Goal: Task Accomplishment & Management: Use online tool/utility

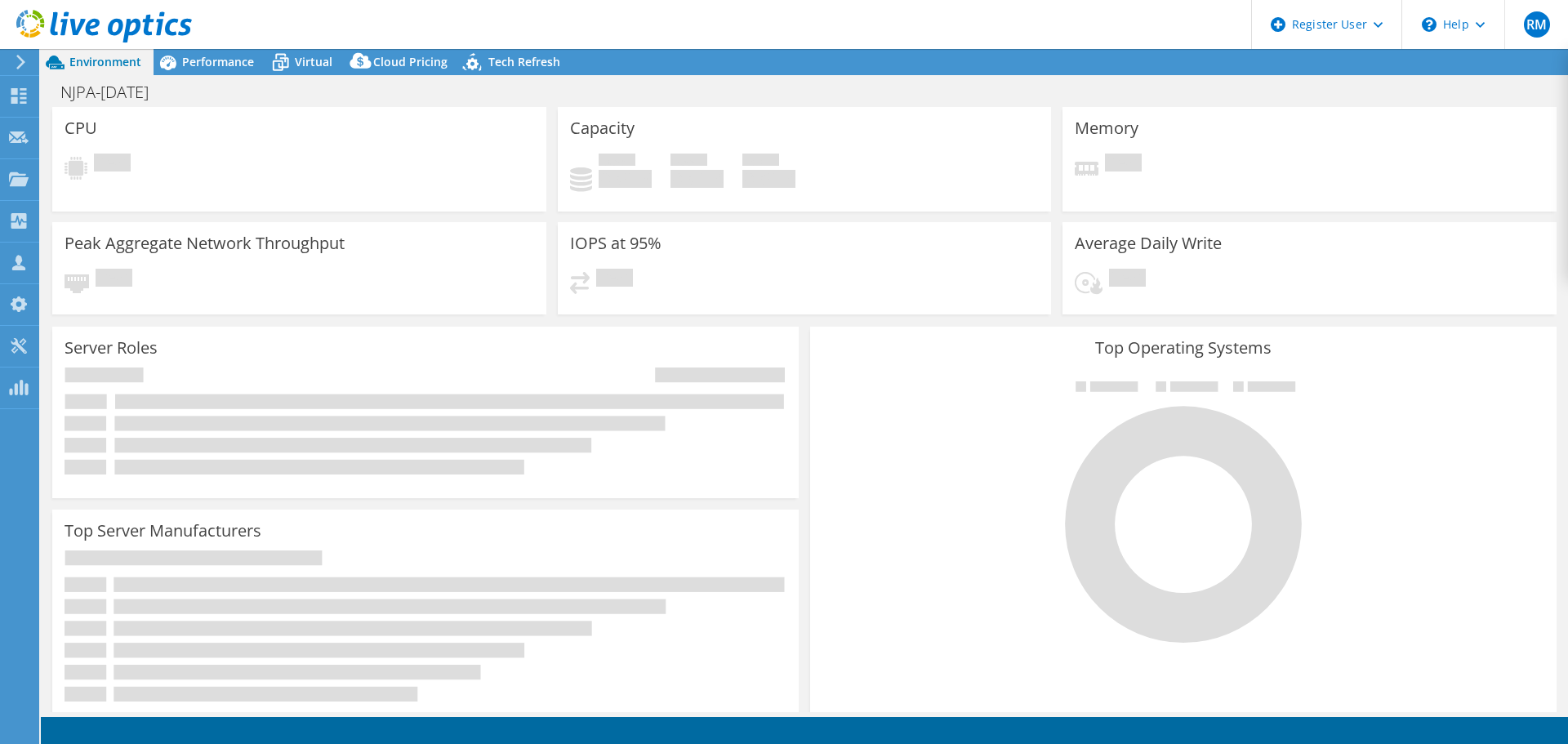
select select "USD"
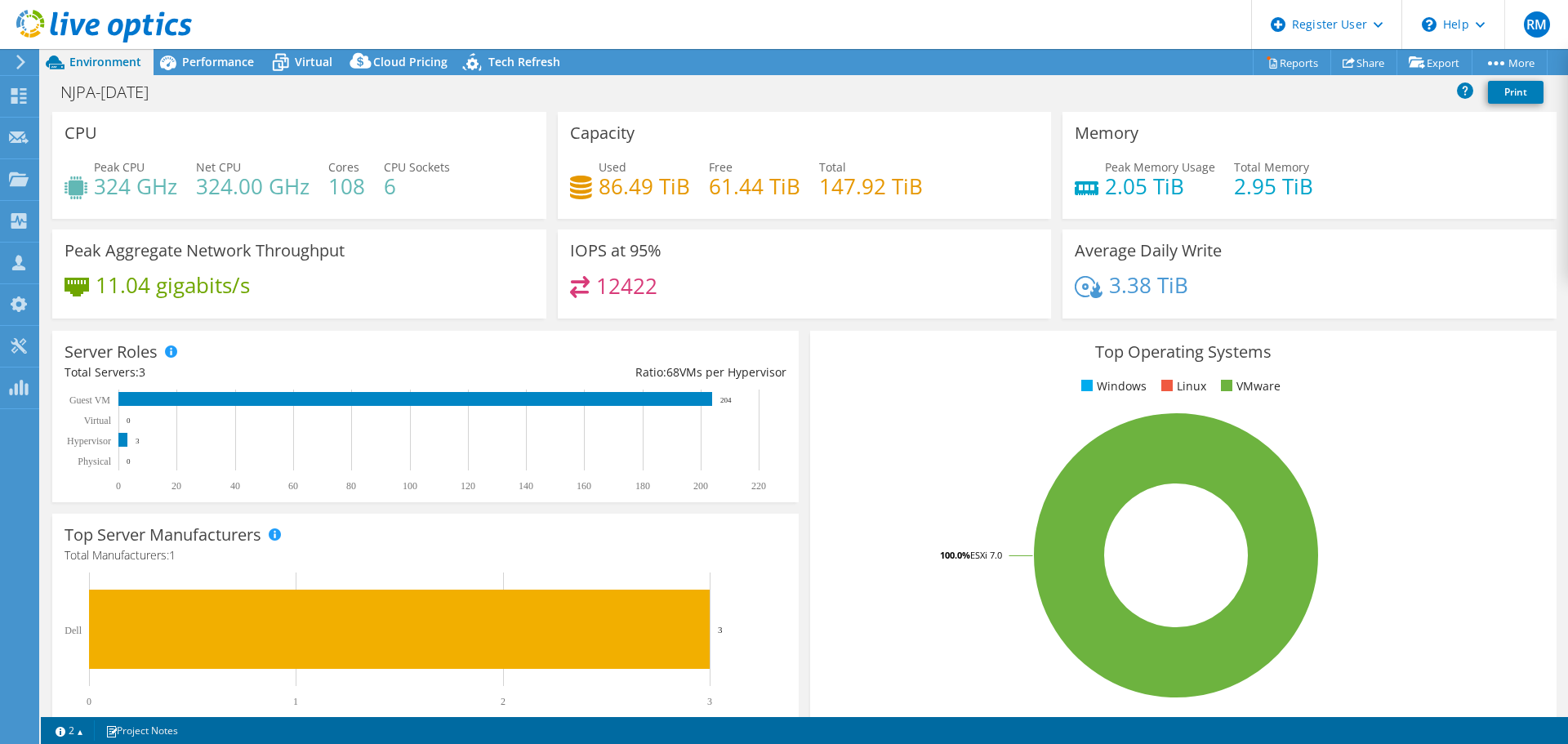
click at [24, 59] on icon at bounding box center [21, 62] width 13 height 14
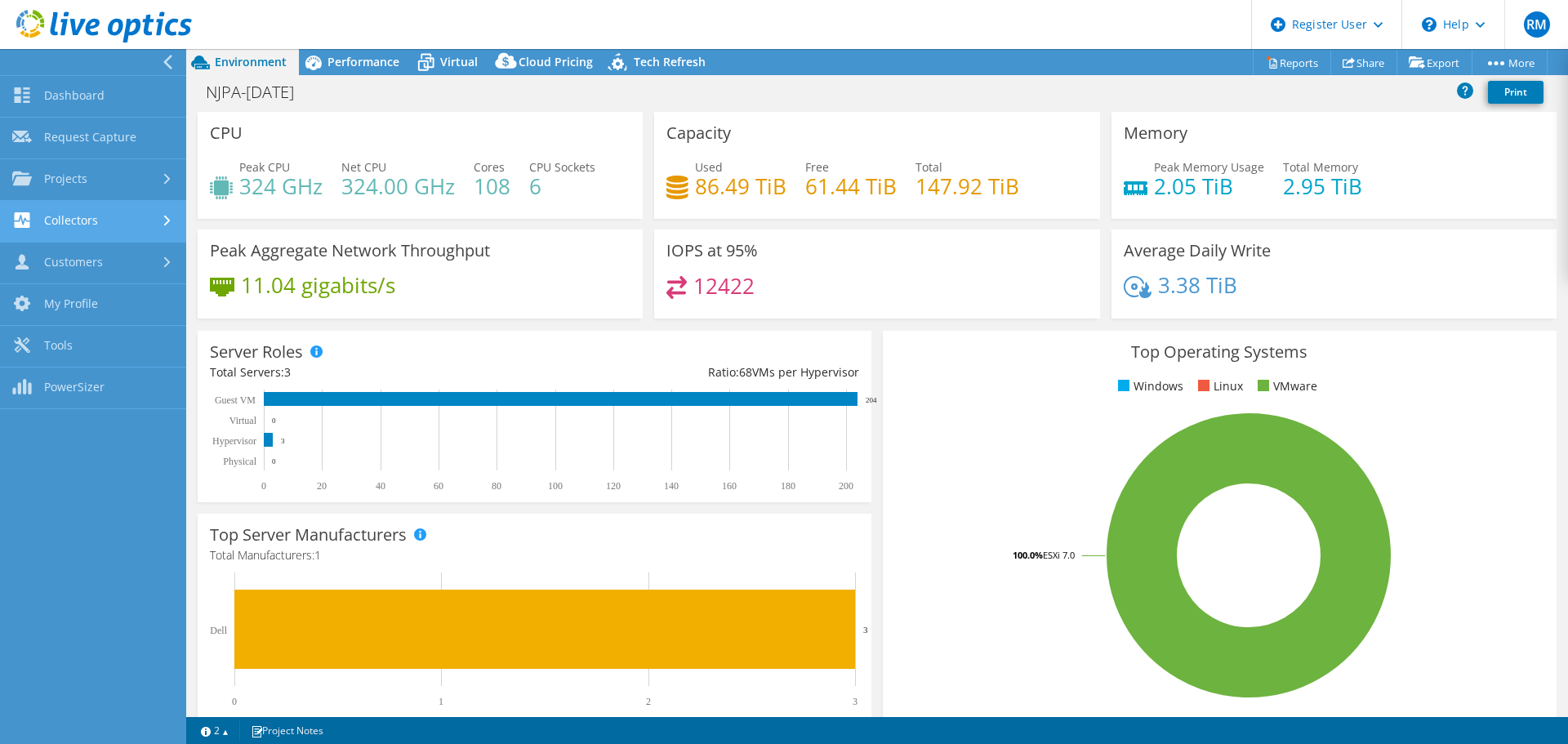
click at [129, 236] on link "Collectors" at bounding box center [93, 222] width 186 height 42
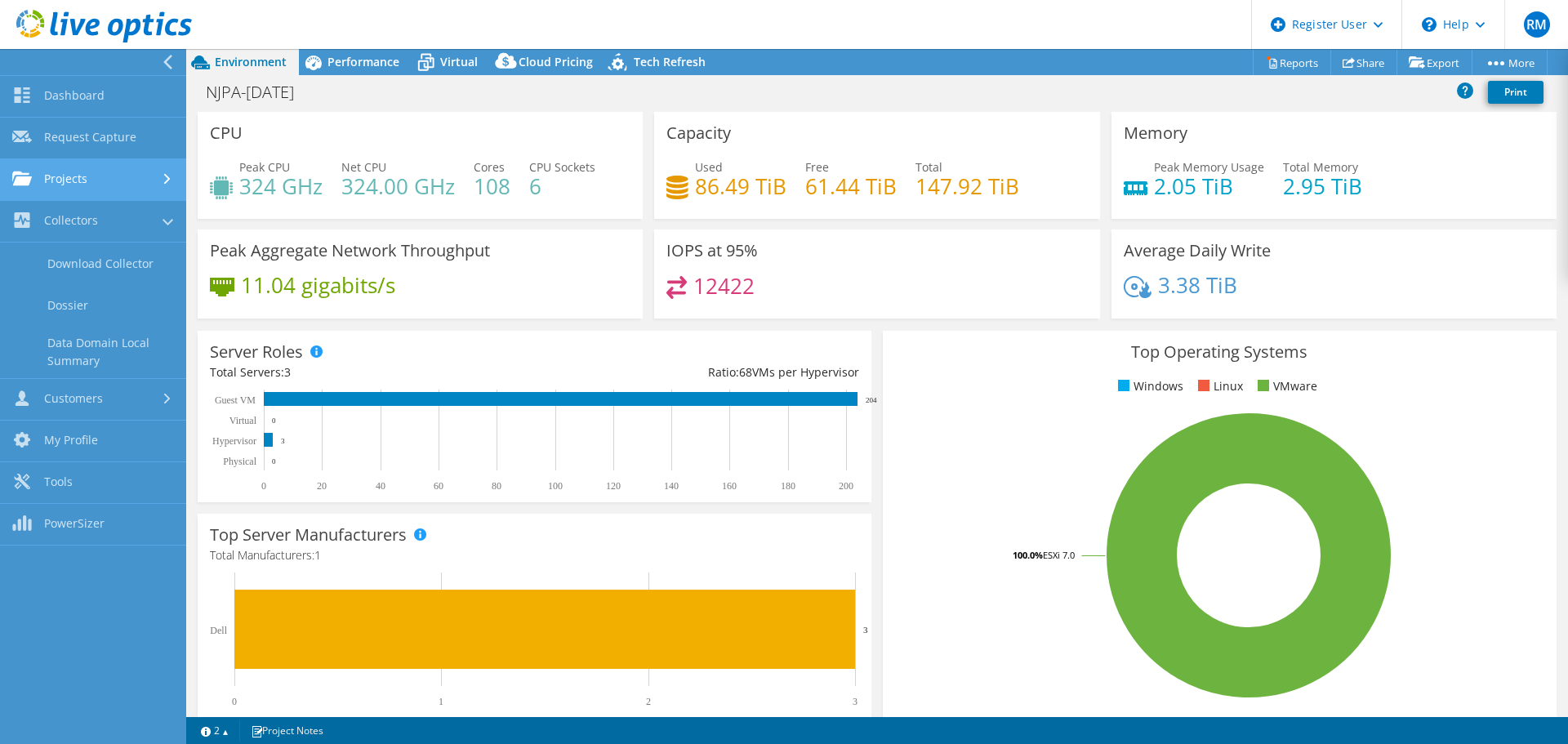
click at [146, 186] on link "Projects" at bounding box center [93, 180] width 186 height 42
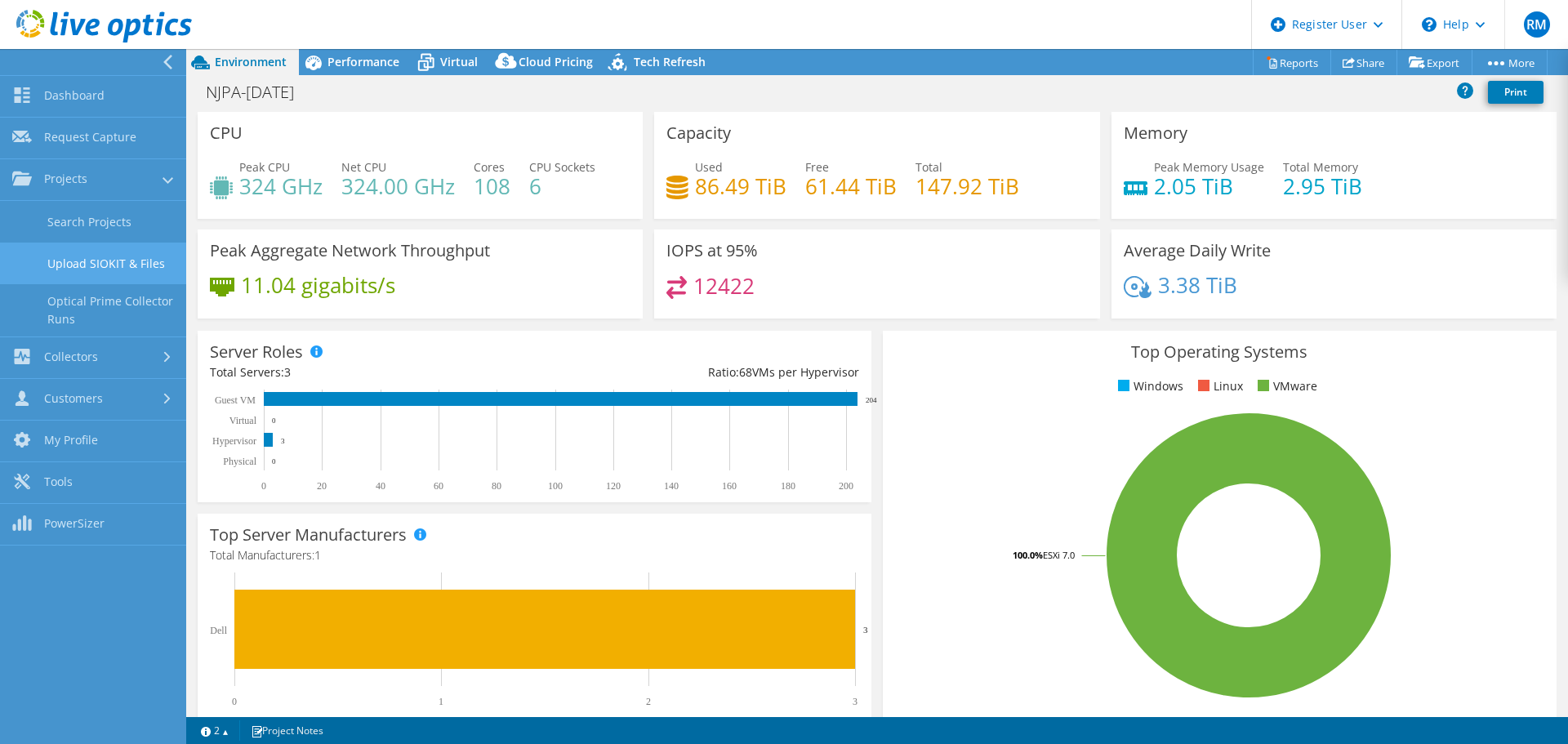
click at [129, 277] on link "Upload SIOKIT & Files" at bounding box center [93, 263] width 186 height 42
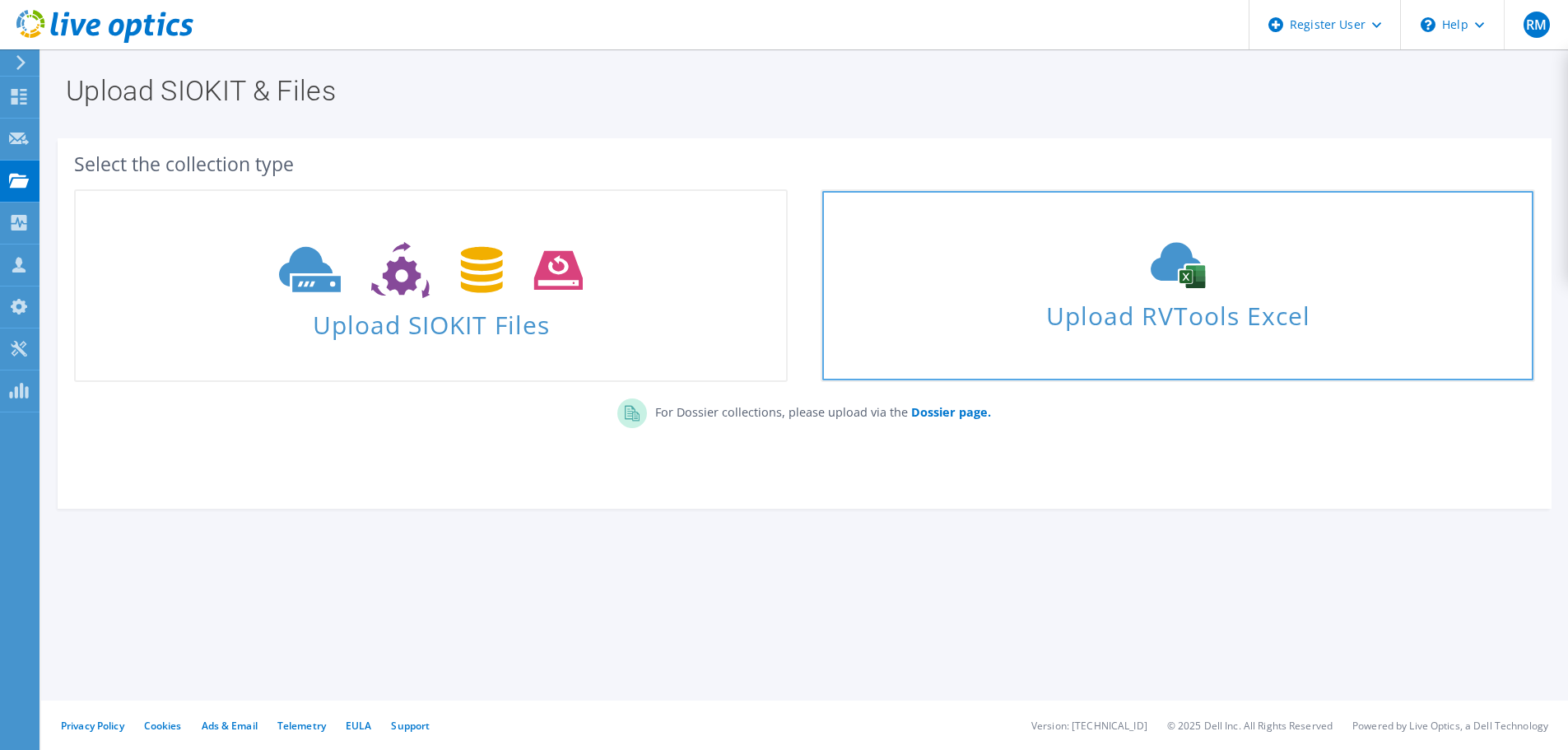
click at [1049, 322] on span "Upload RVTools Excel" at bounding box center [1178, 311] width 711 height 36
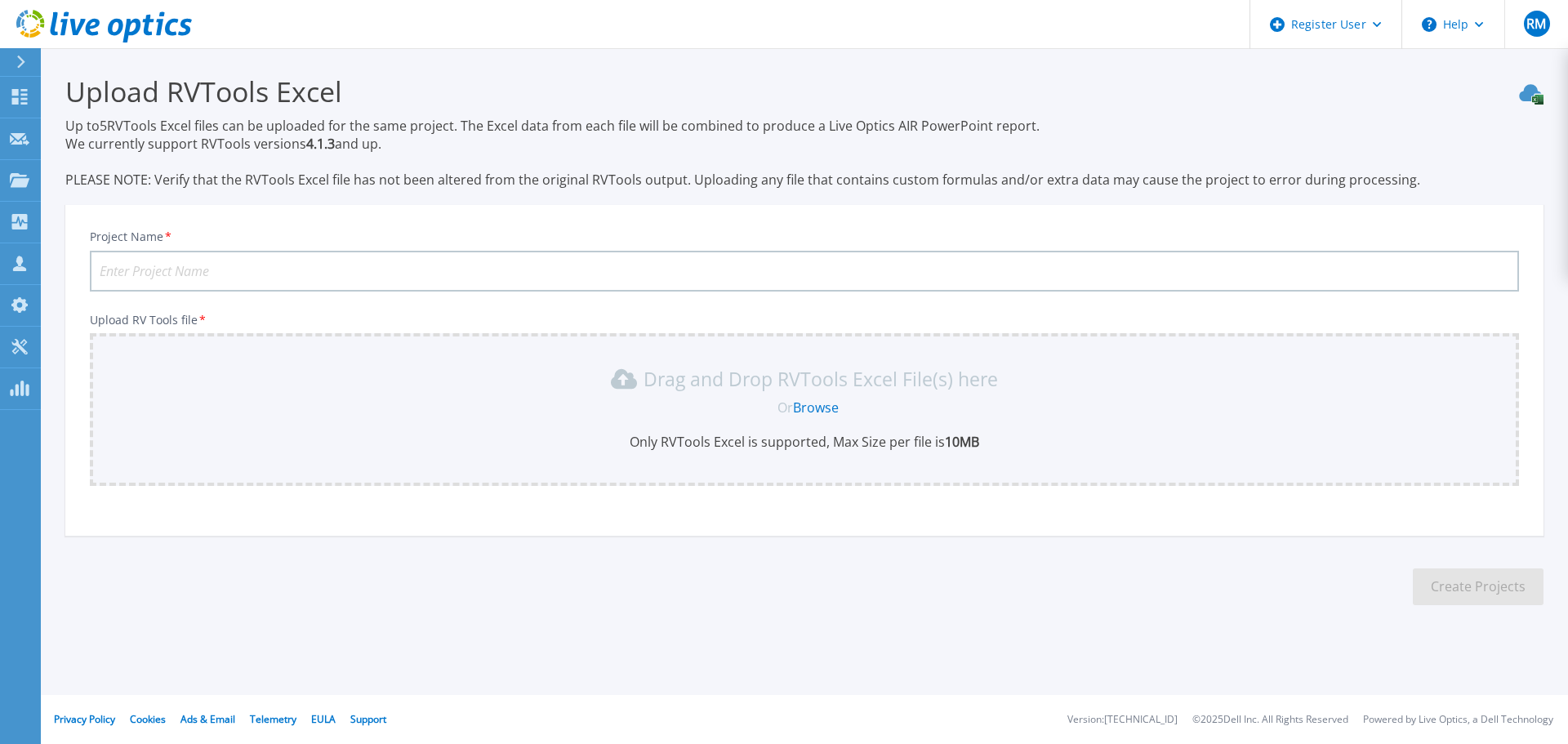
click at [372, 269] on input "Project Name *" at bounding box center [803, 271] width 1429 height 41
type input "Rodimus"
click at [852, 432] on div "Drag and Drop RVTools Excel File(s) here Or Browse Only RVTools Excel is suppor…" at bounding box center [804, 408] width 1410 height 85
click at [815, 409] on link "Browse" at bounding box center [815, 407] width 46 height 18
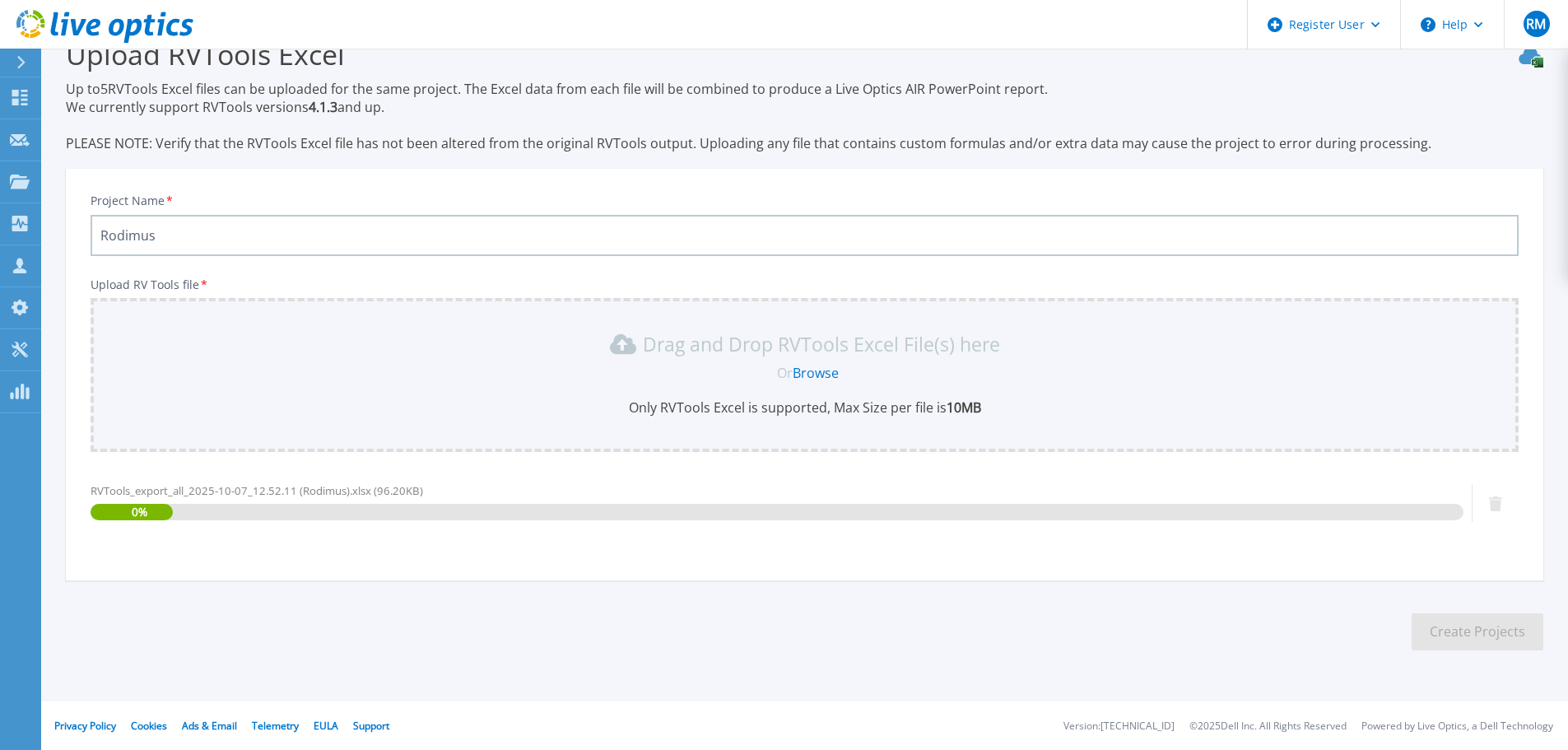
scroll to position [38, 0]
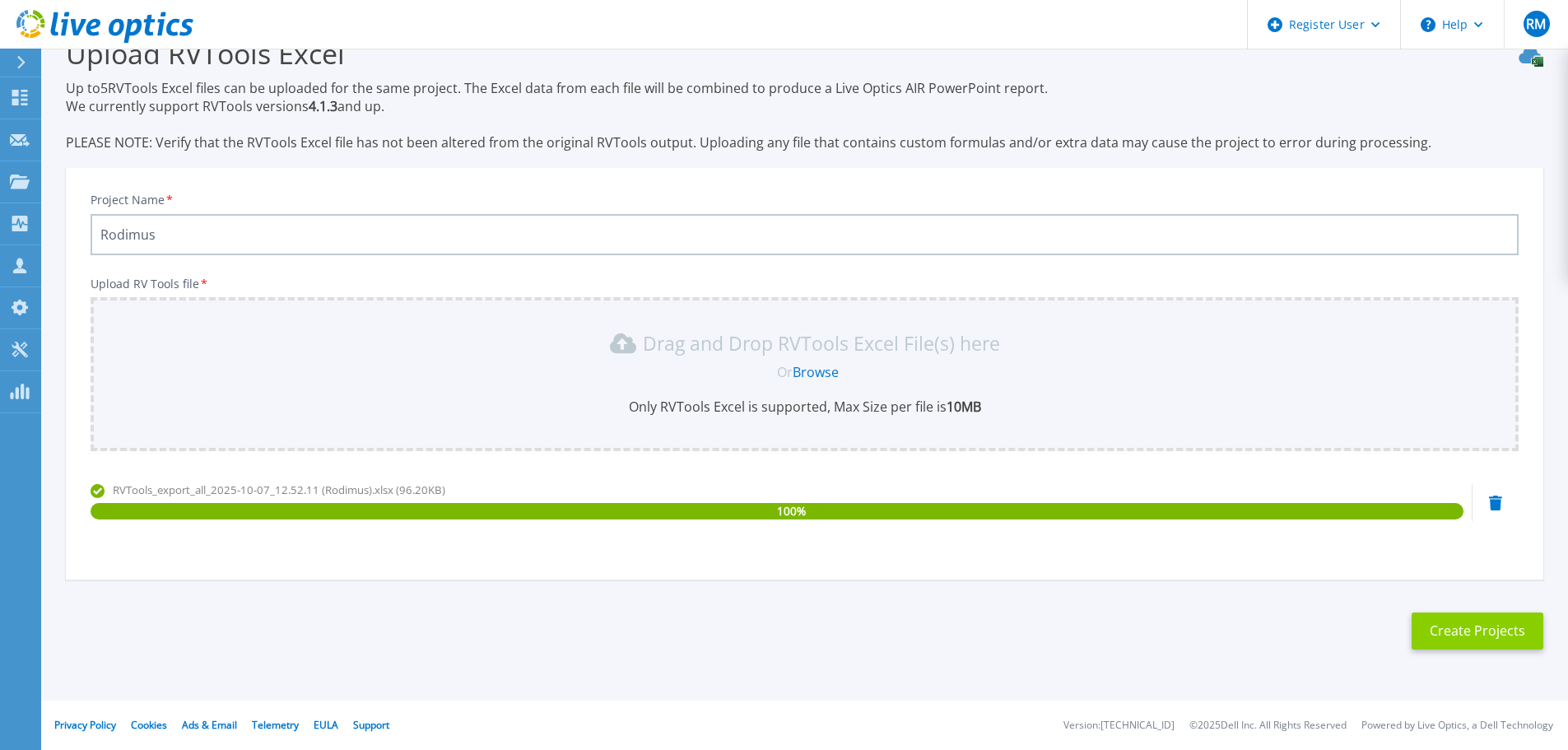
click at [1449, 625] on button "Create Projects" at bounding box center [1478, 630] width 131 height 37
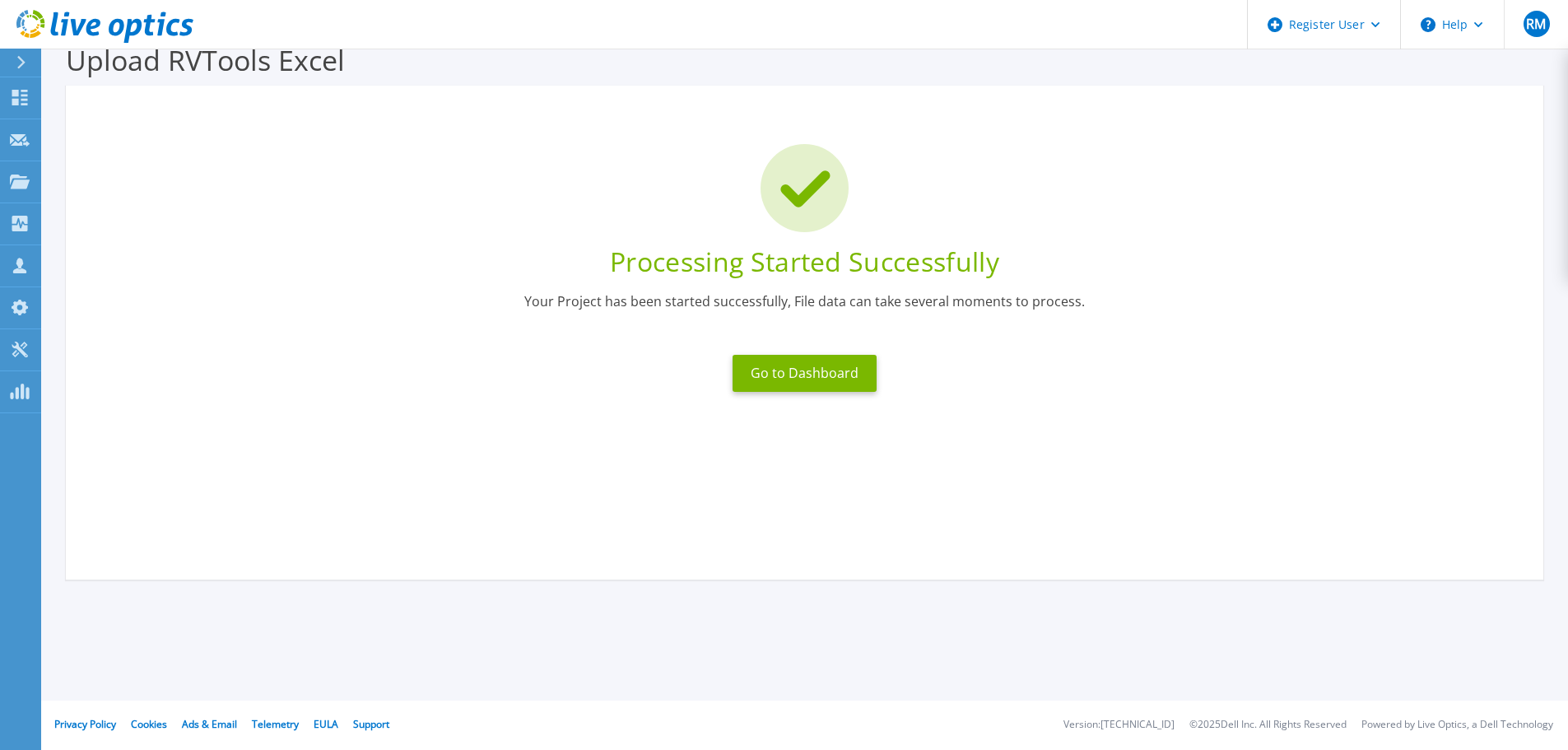
scroll to position [32, 0]
click at [843, 385] on button "Go to Dashboard" at bounding box center [805, 373] width 144 height 37
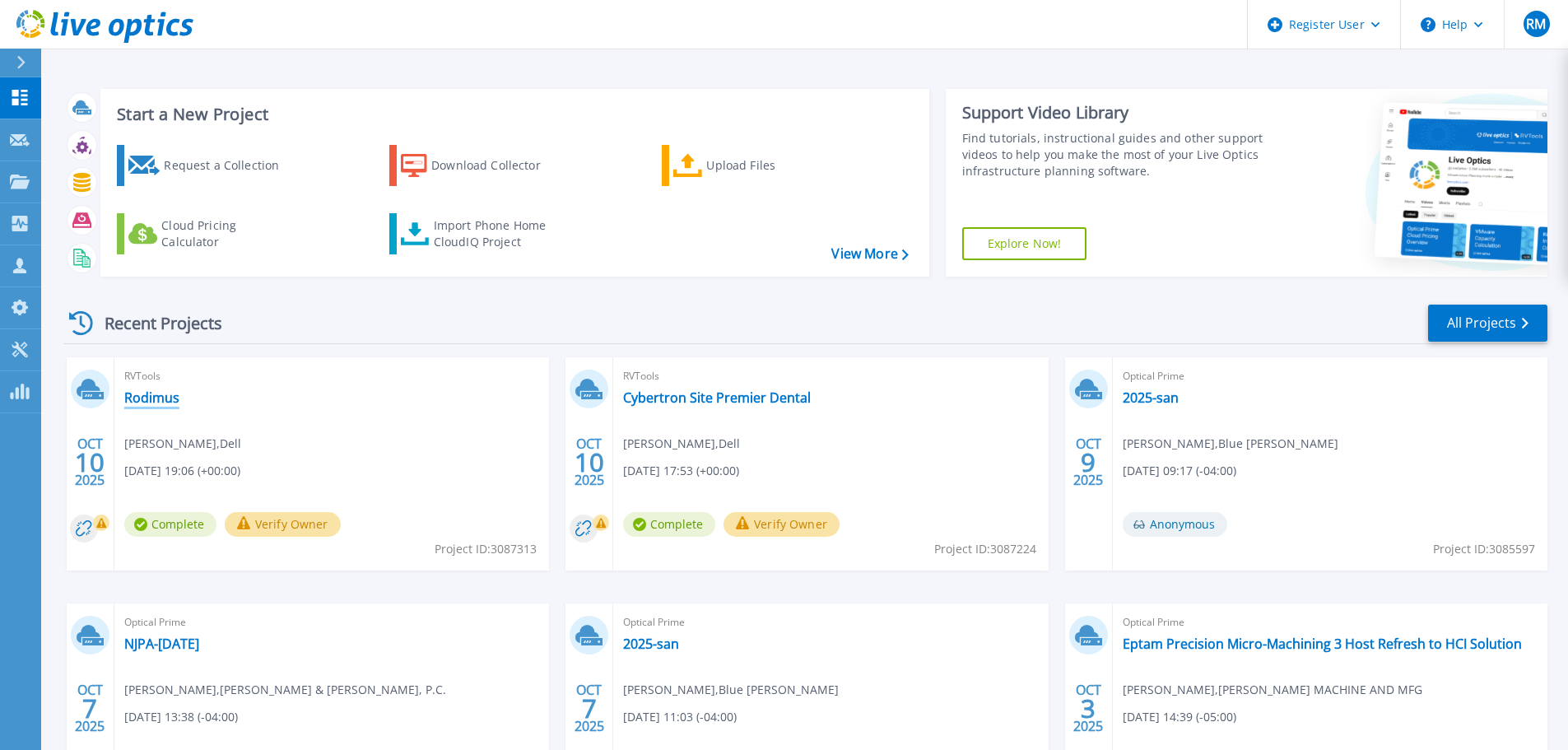
click at [144, 396] on link "Rodimus" at bounding box center [151, 398] width 55 height 16
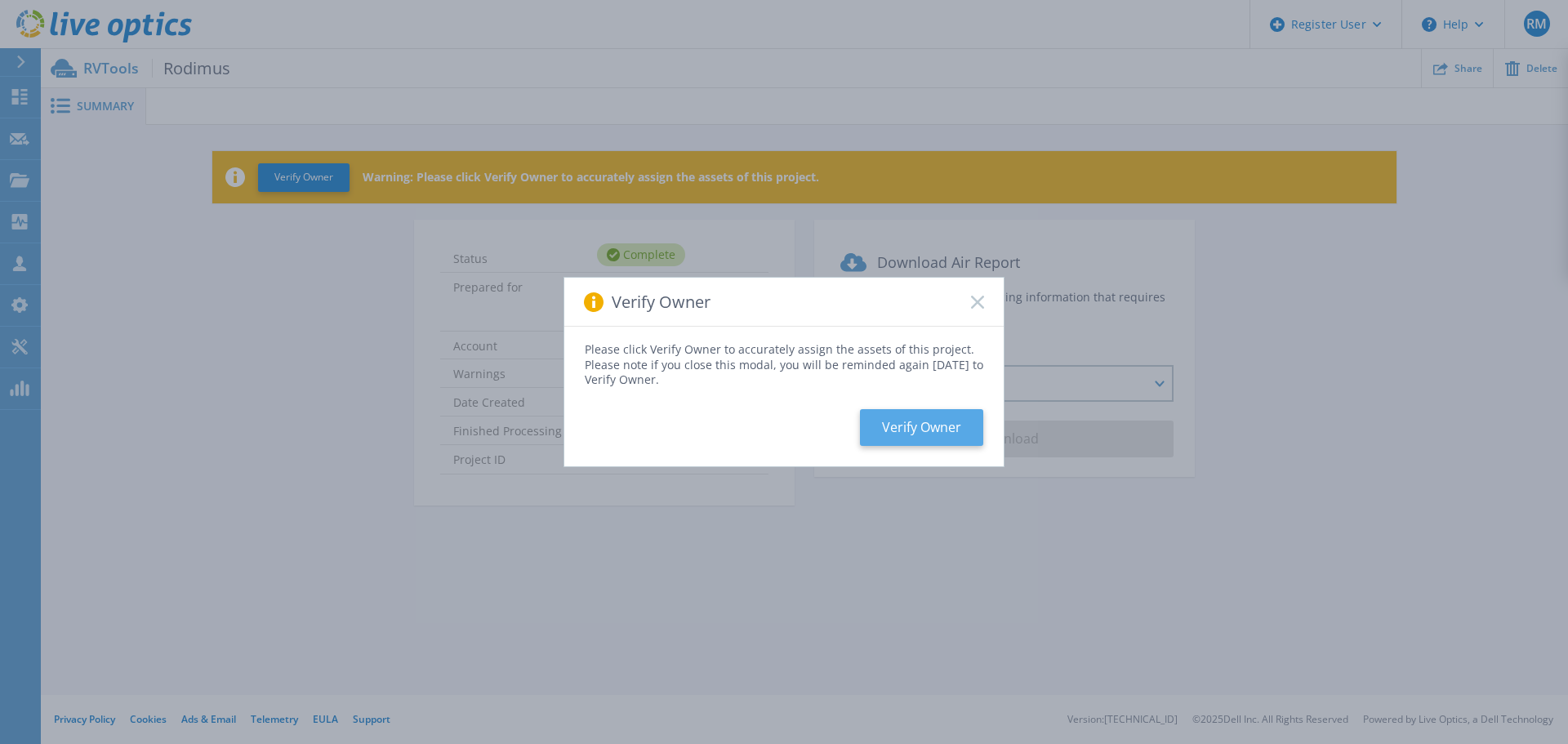
click at [923, 426] on button "Verify Owner" at bounding box center [921, 427] width 123 height 37
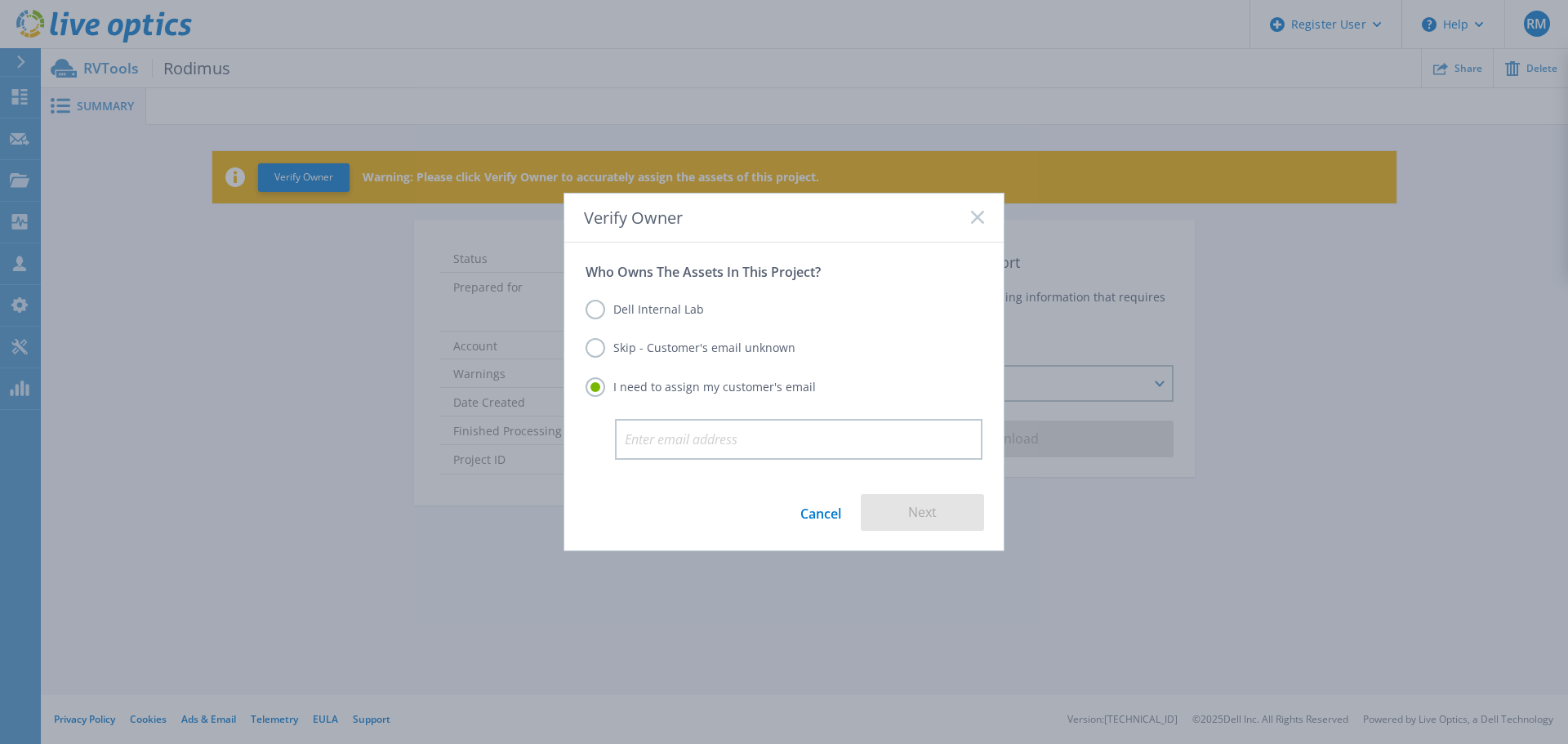
click at [721, 364] on div "Dell Internal Lab Skip - Customer's email unknown I need to assign my customer'…" at bounding box center [784, 349] width 397 height 138
click at [597, 346] on label "Skip - Customer's email unknown" at bounding box center [690, 348] width 210 height 20
click at [0, 0] on input "Skip - Customer's email unknown" at bounding box center [0, 0] width 0 height 0
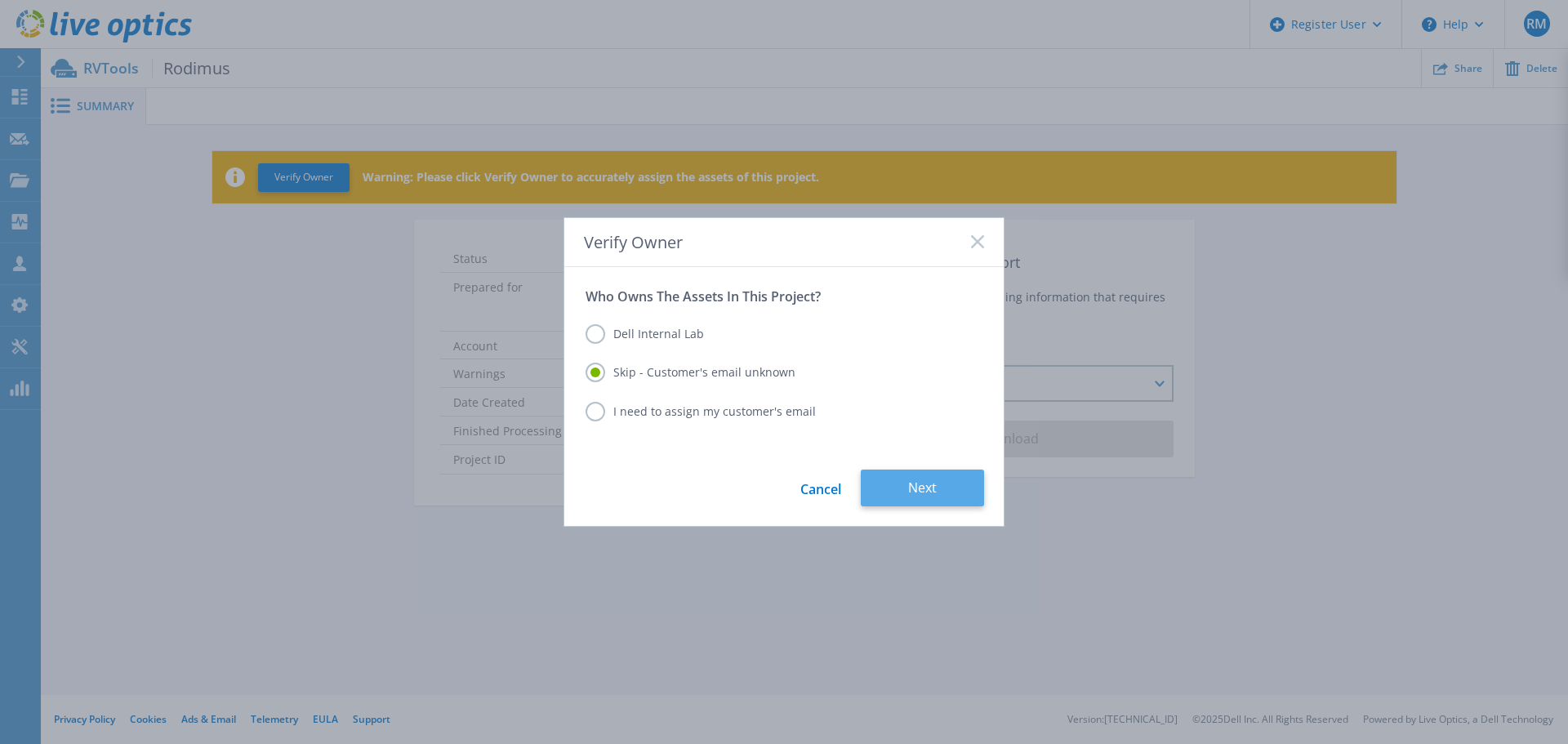
click at [974, 484] on button "Next" at bounding box center [922, 488] width 123 height 37
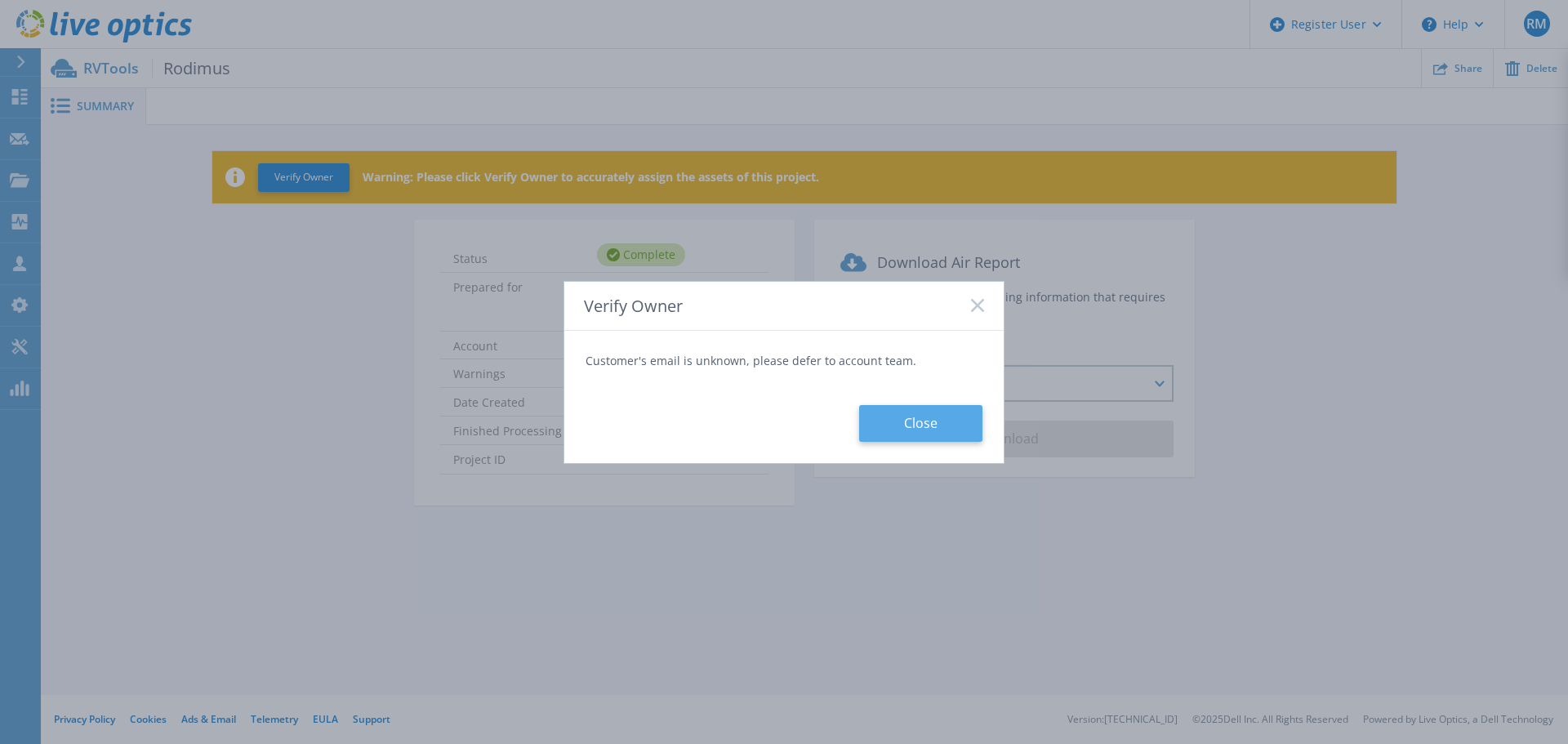
click at [921, 440] on button "Close" at bounding box center [920, 424] width 123 height 37
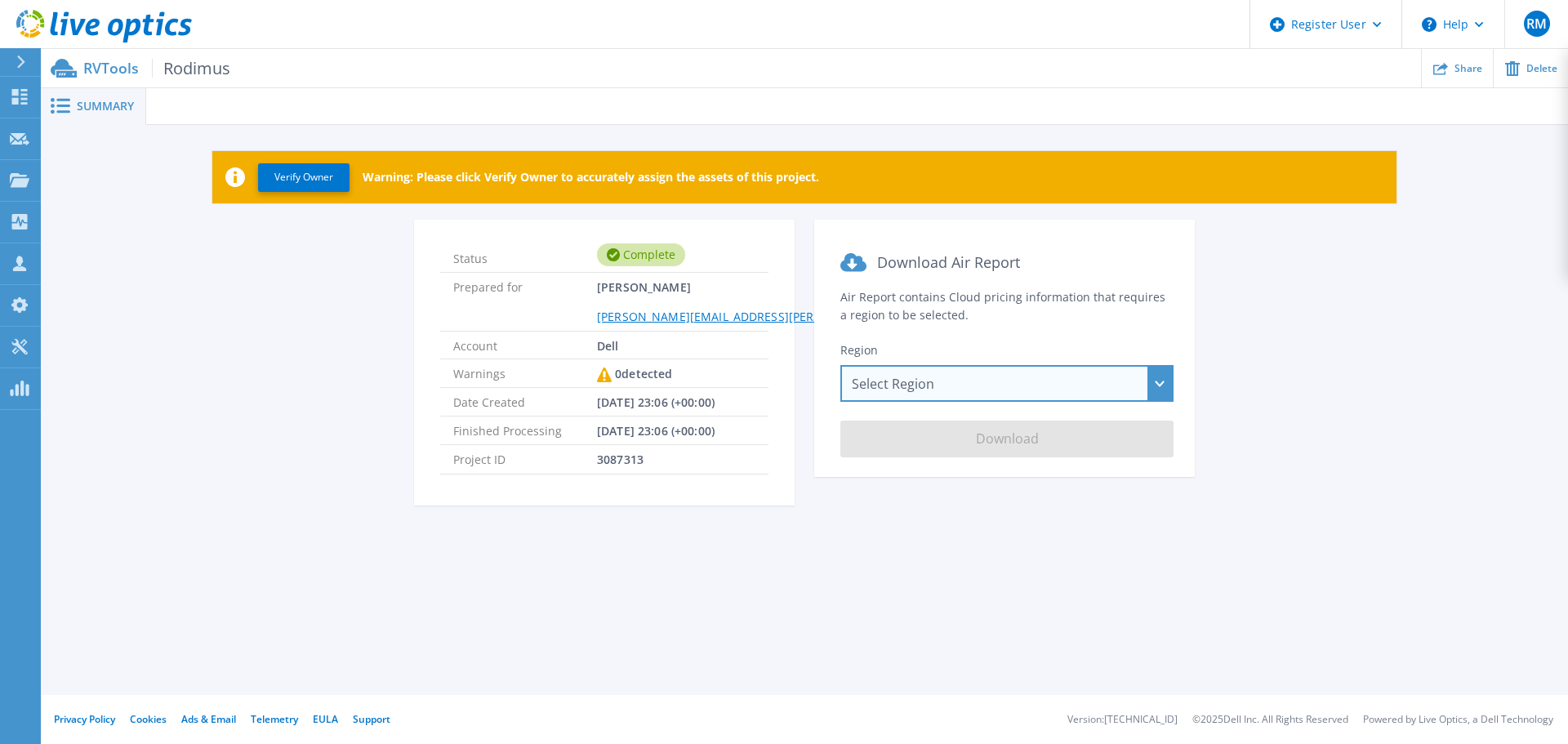
click at [917, 374] on div "Select Region Asia Pacific (Hong Kong) Asia Pacific (Mumbai) Asia Pacific (Seou…" at bounding box center [1007, 383] width 333 height 37
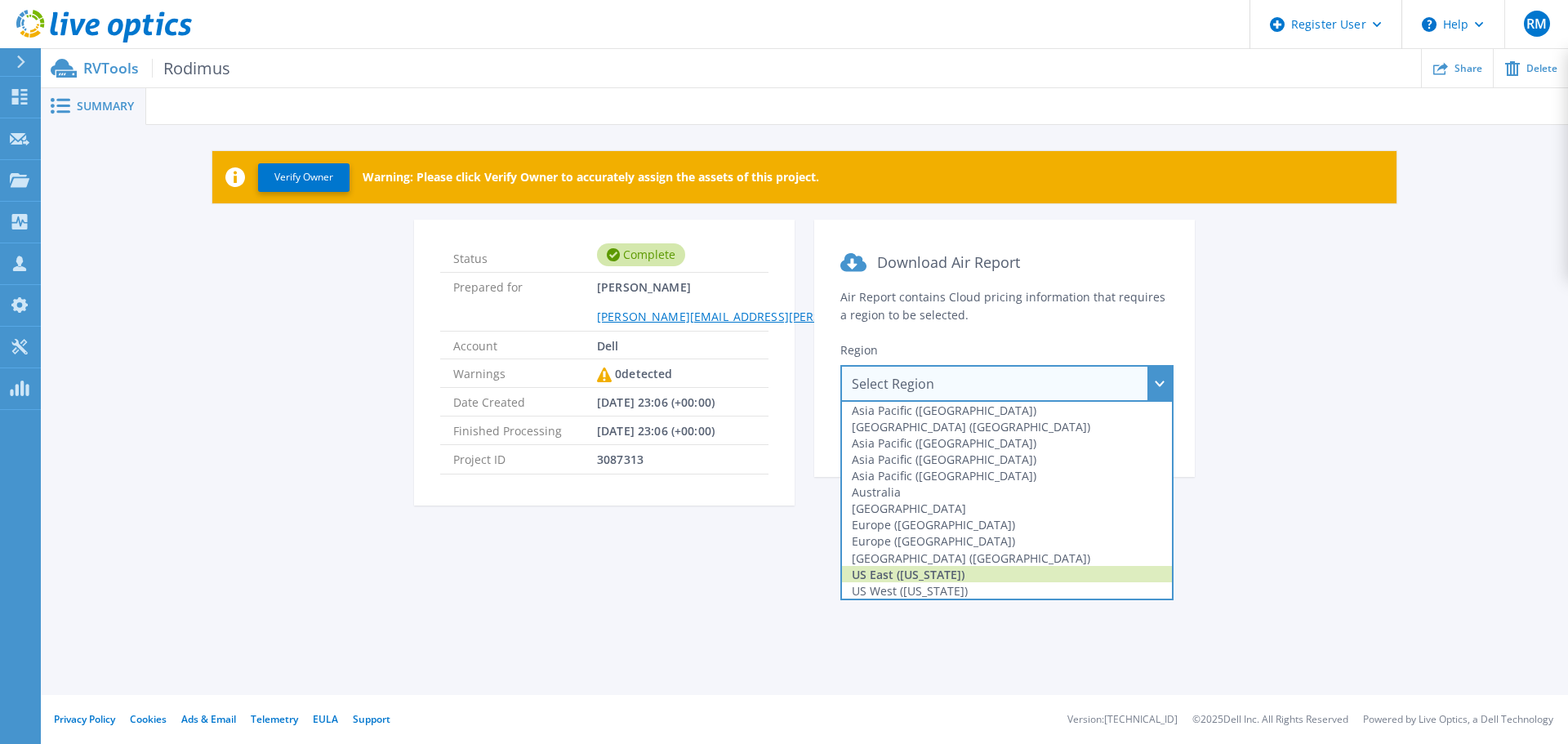
click at [949, 569] on div "US East ([US_STATE])" at bounding box center [1006, 574] width 330 height 16
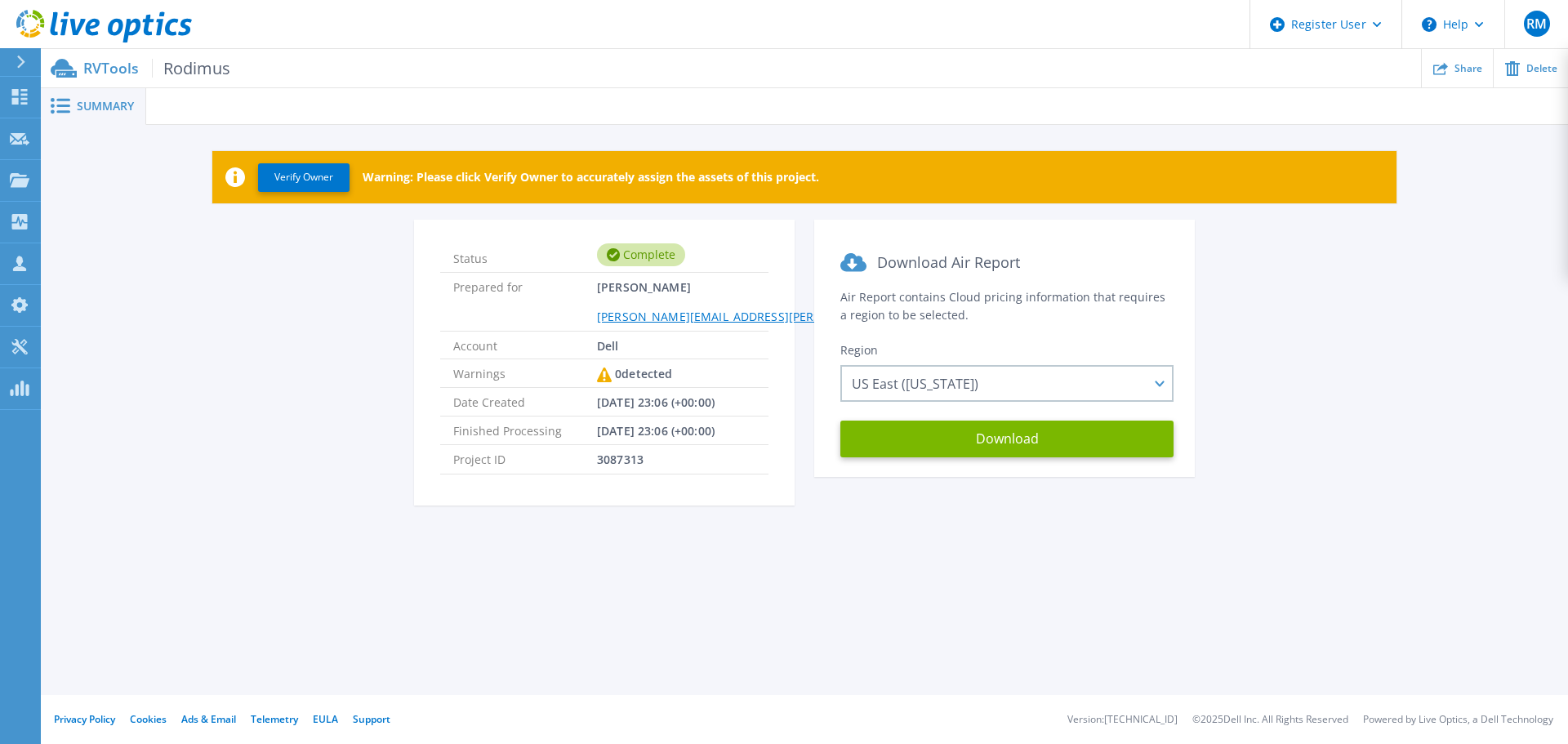
click at [936, 467] on section "Download Air Report Air Report contains Cloud pricing information that requires…" at bounding box center [1004, 348] width 381 height 257
click at [886, 409] on section "Download Air Report Air Report contains Cloud pricing information that requires…" at bounding box center [1004, 348] width 381 height 257
click at [900, 424] on button "Download" at bounding box center [1007, 439] width 333 height 37
